Goal: Information Seeking & Learning: Learn about a topic

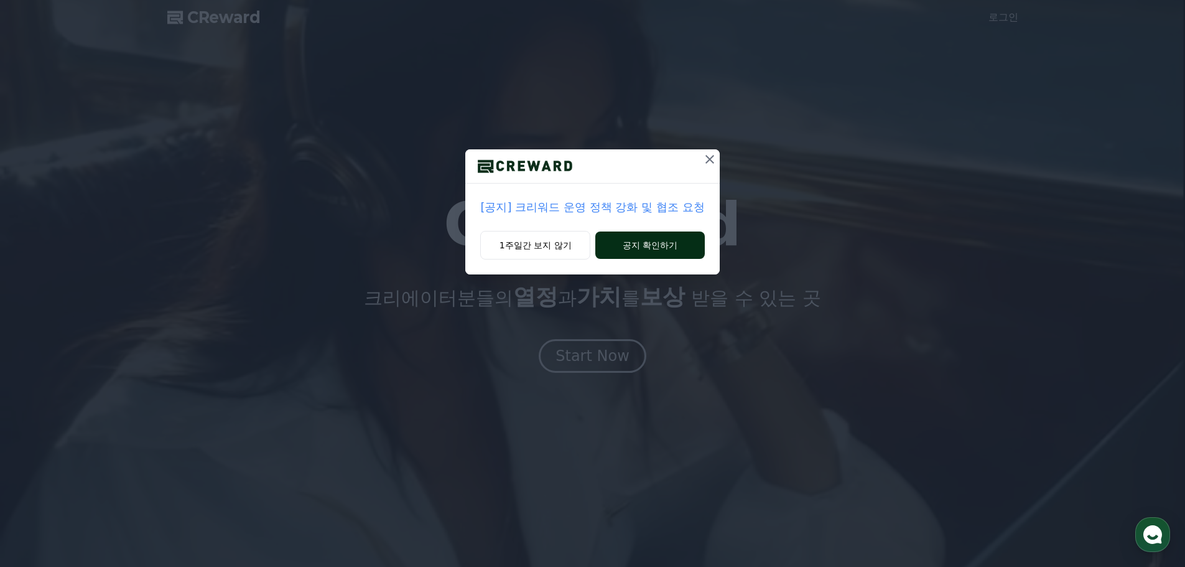
click at [644, 236] on button "공지 확인하기" at bounding box center [649, 244] width 109 height 27
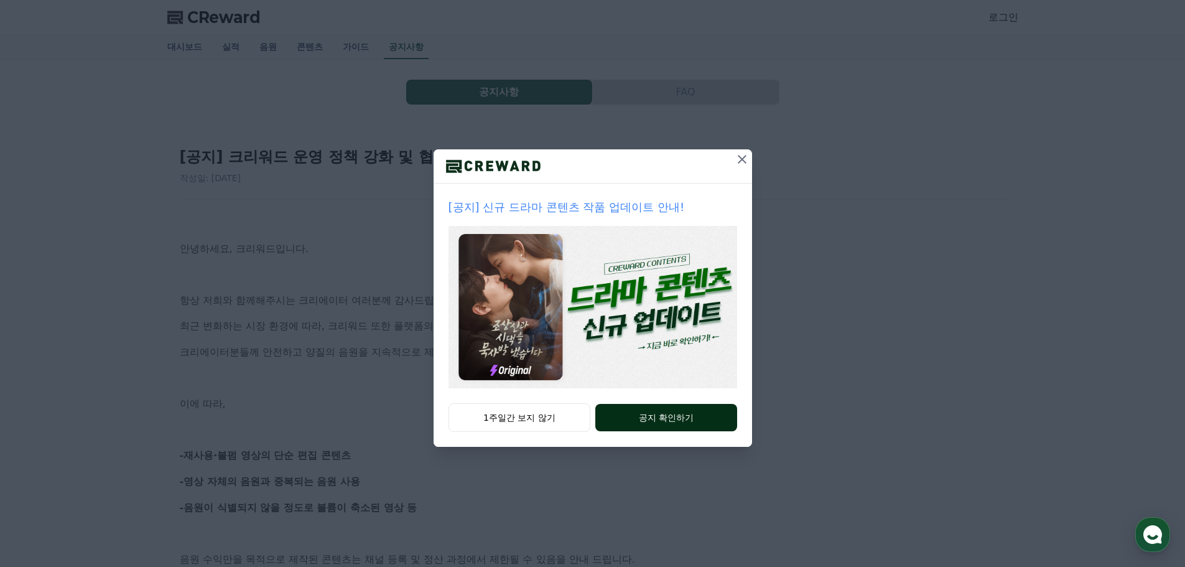
click at [632, 412] on button "공지 확인하기" at bounding box center [665, 417] width 141 height 27
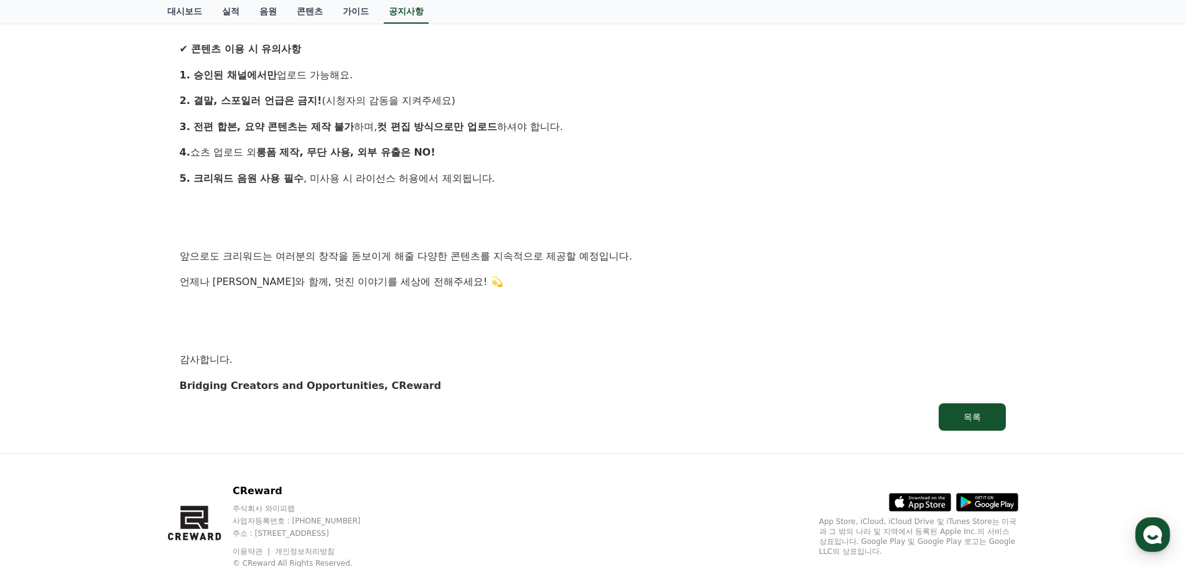
scroll to position [1155, 0]
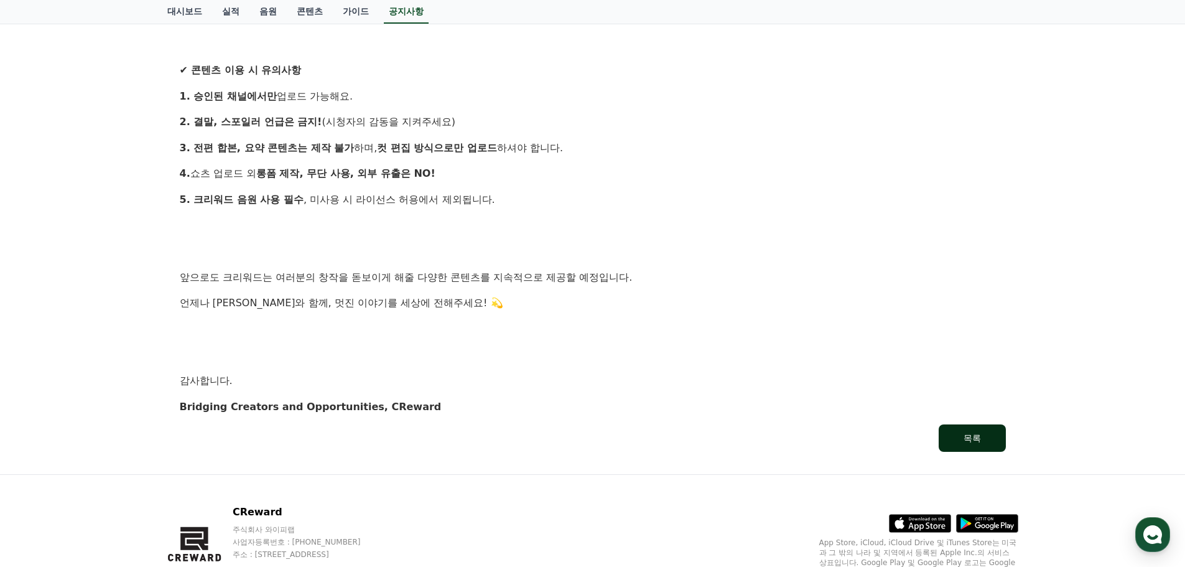
click at [963, 430] on button "목록" at bounding box center [971, 437] width 67 height 27
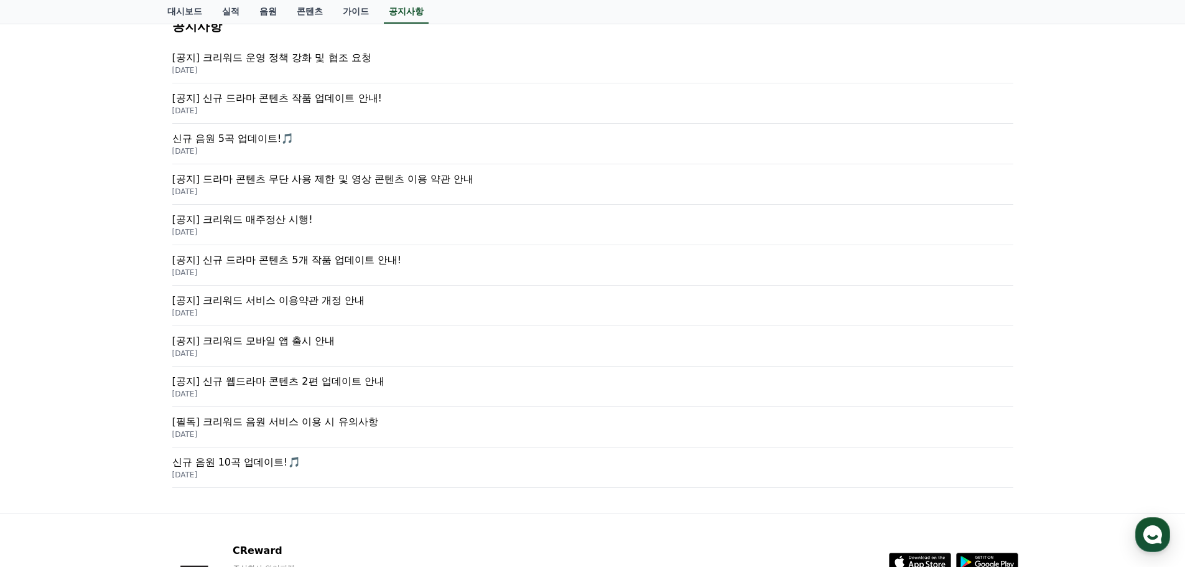
scroll to position [187, 0]
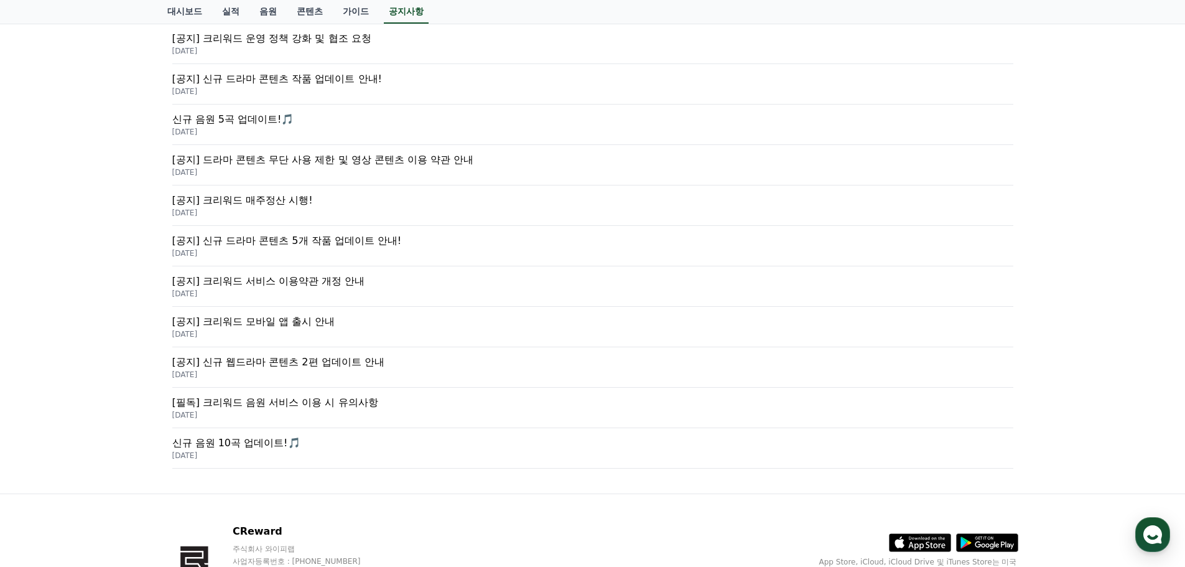
click at [365, 232] on div "[공지] 신규 드라마 콘텐츠 5개 작품 업데이트 안내! [DATE]" at bounding box center [592, 246] width 841 height 40
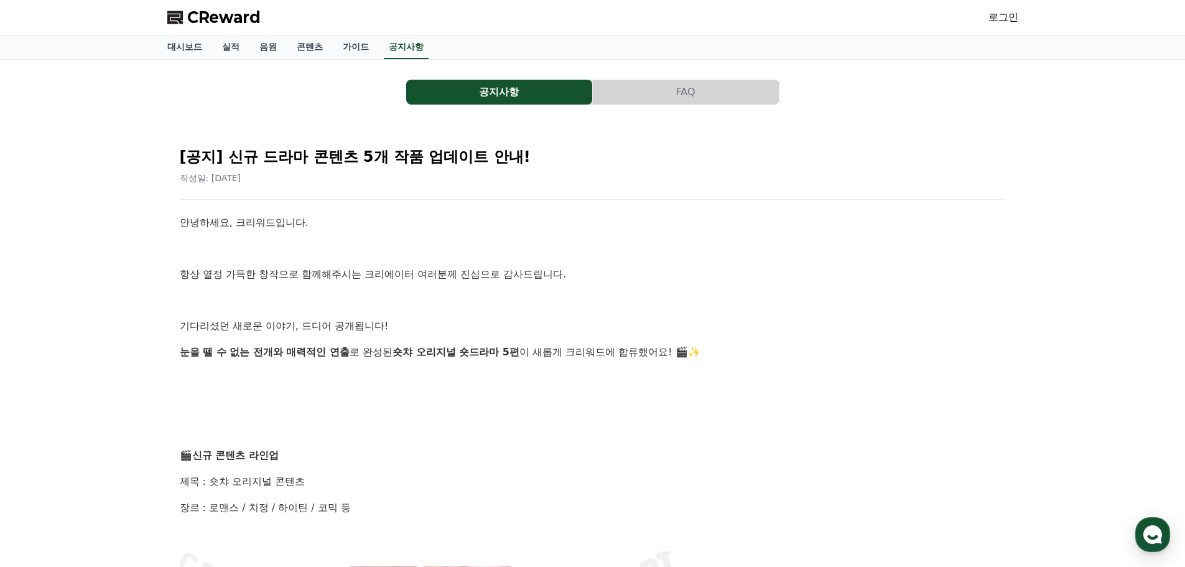
click at [208, 12] on span "CReward" at bounding box center [223, 17] width 73 height 20
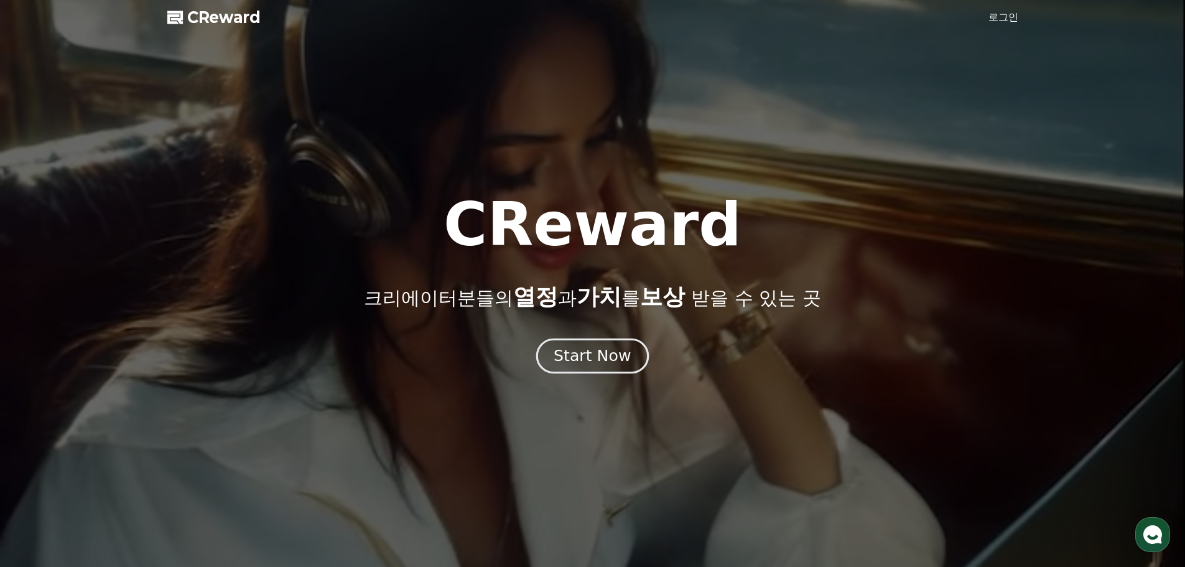
click at [581, 356] on div "Start Now" at bounding box center [591, 355] width 77 height 21
